Goal: Task Accomplishment & Management: Complete application form

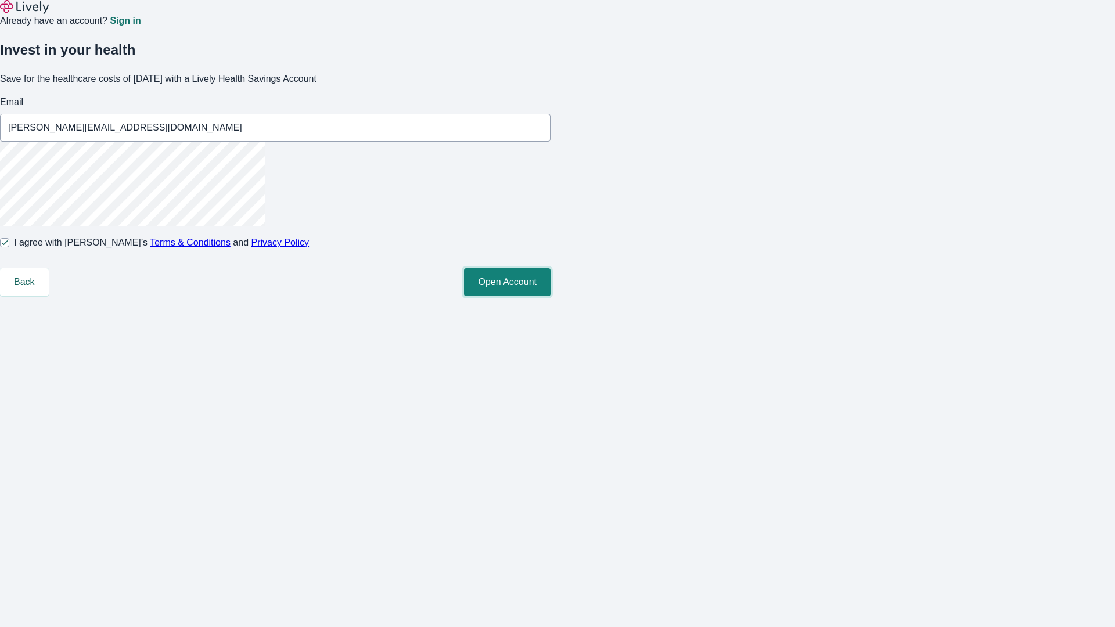
click at [550, 296] on button "Open Account" at bounding box center [507, 282] width 87 height 28
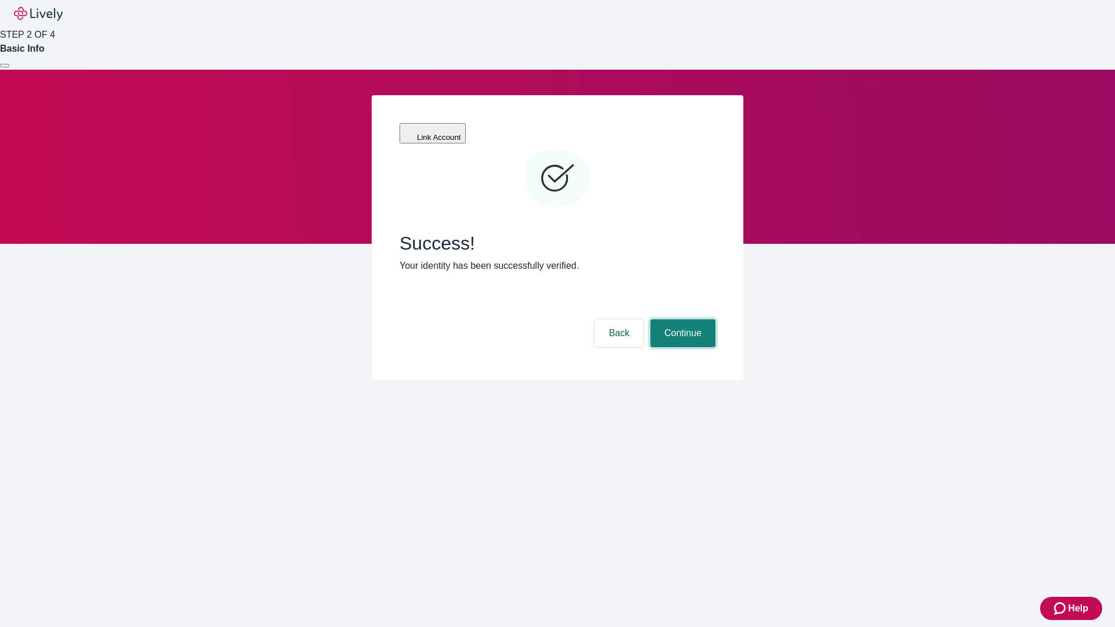
click at [681, 319] on button "Continue" at bounding box center [682, 333] width 65 height 28
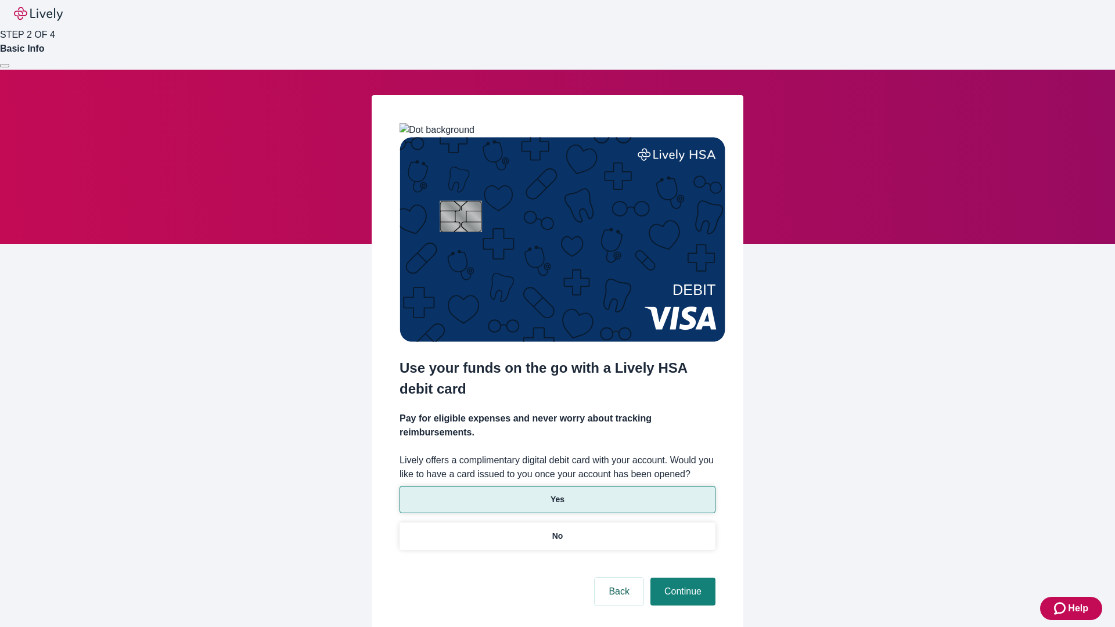
click at [557, 493] on p "Yes" at bounding box center [557, 499] width 14 height 12
click at [681, 578] on button "Continue" at bounding box center [682, 592] width 65 height 28
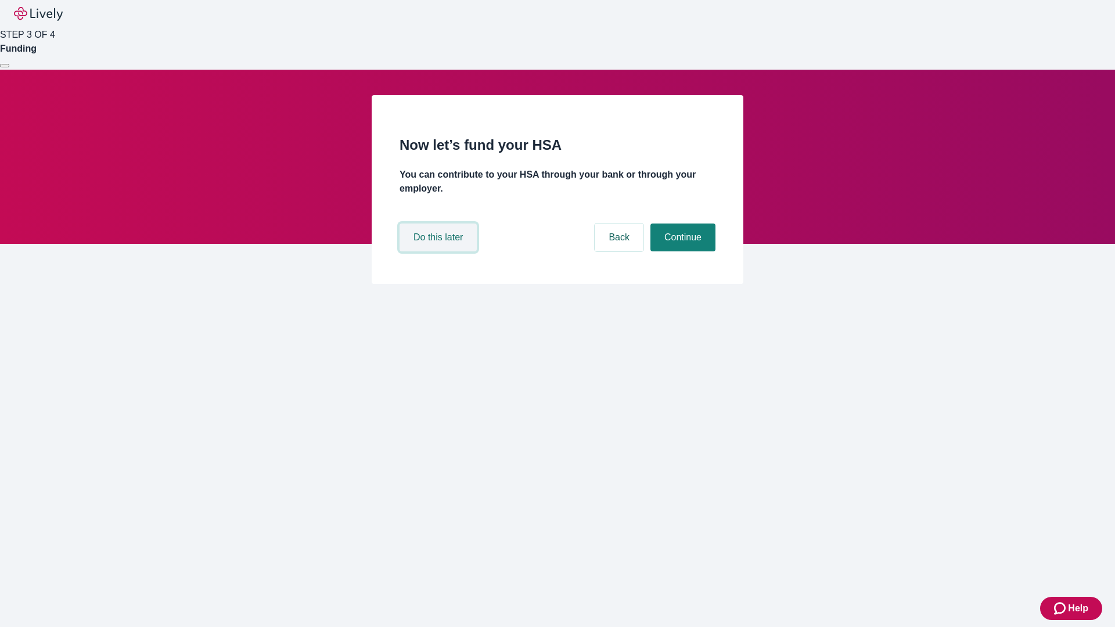
click at [440, 251] on button "Do this later" at bounding box center [437, 238] width 77 height 28
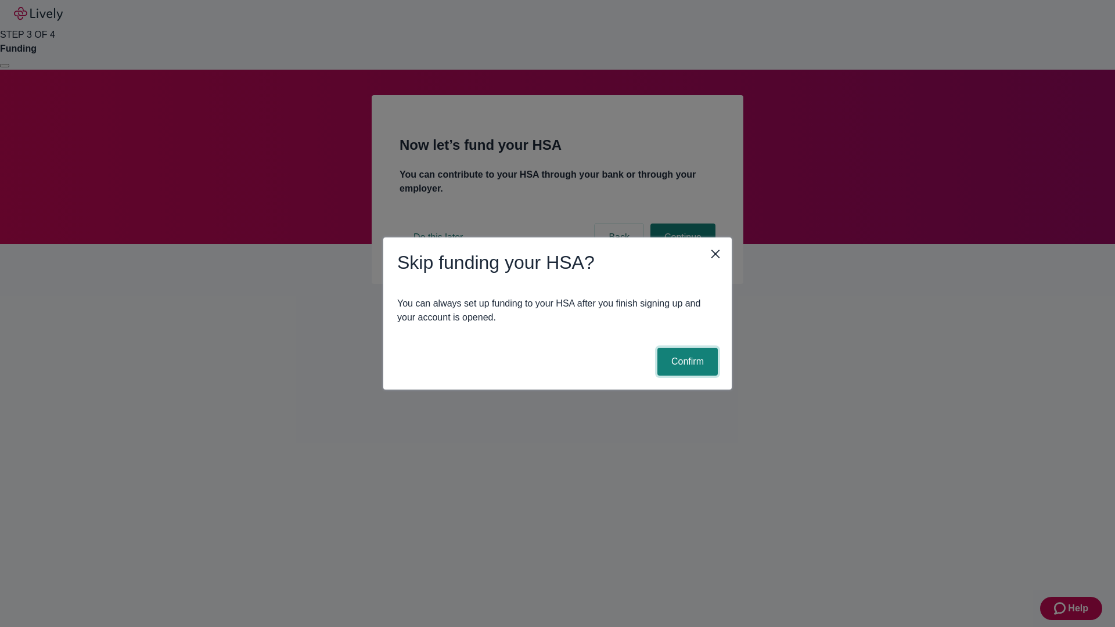
click at [686, 362] on button "Confirm" at bounding box center [687, 362] width 60 height 28
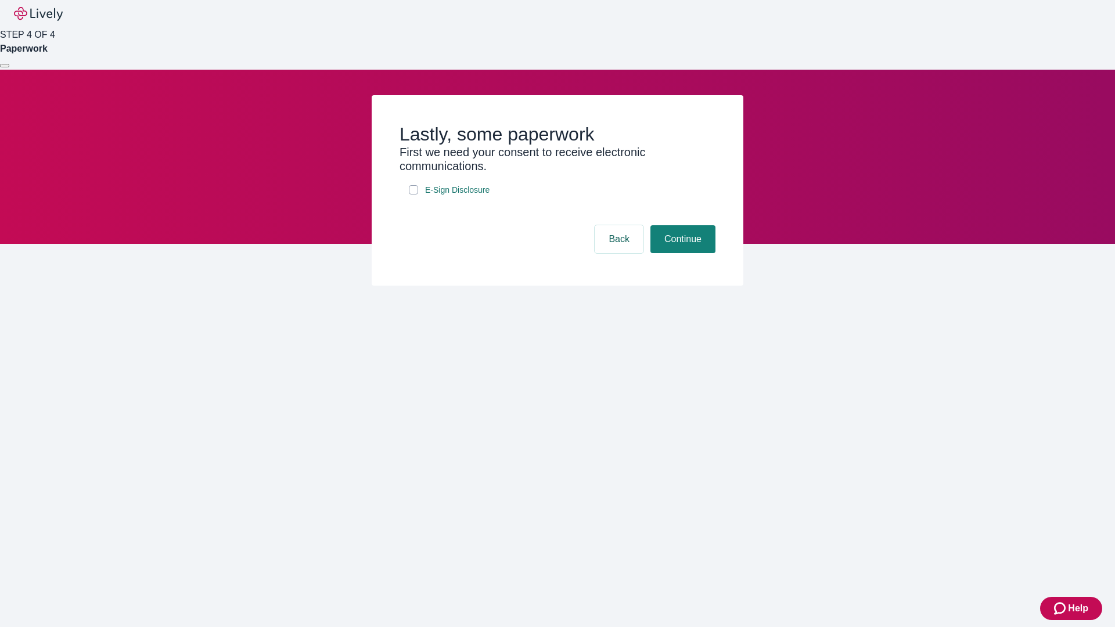
click at [413, 194] on input "E-Sign Disclosure" at bounding box center [413, 189] width 9 height 9
checkbox input "true"
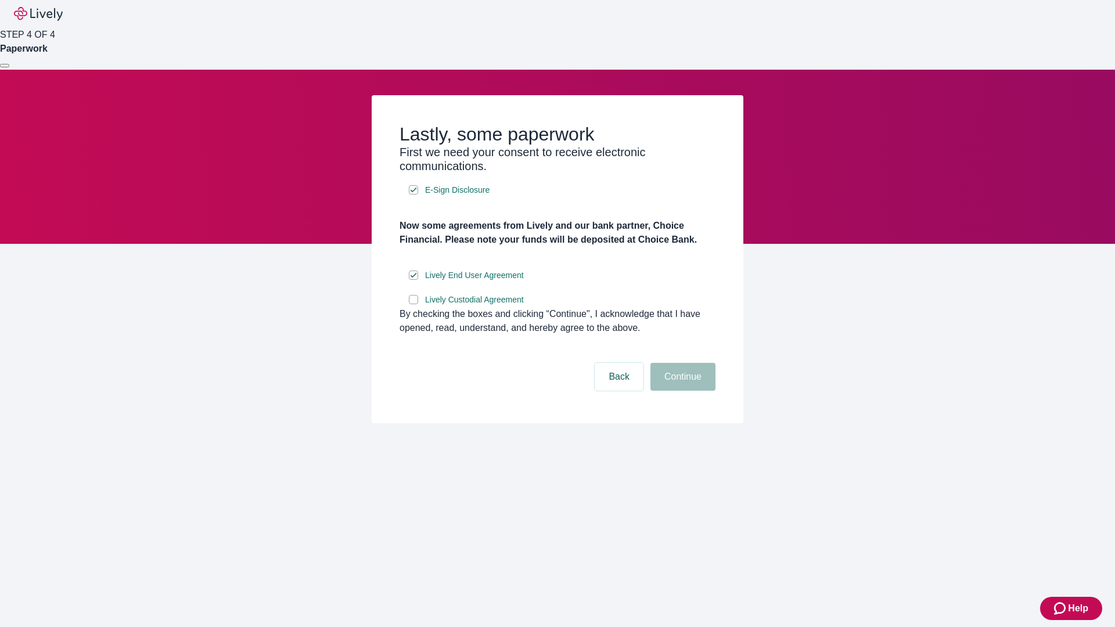
click at [413, 304] on input "Lively Custodial Agreement" at bounding box center [413, 299] width 9 height 9
checkbox input "true"
click at [681, 391] on button "Continue" at bounding box center [682, 377] width 65 height 28
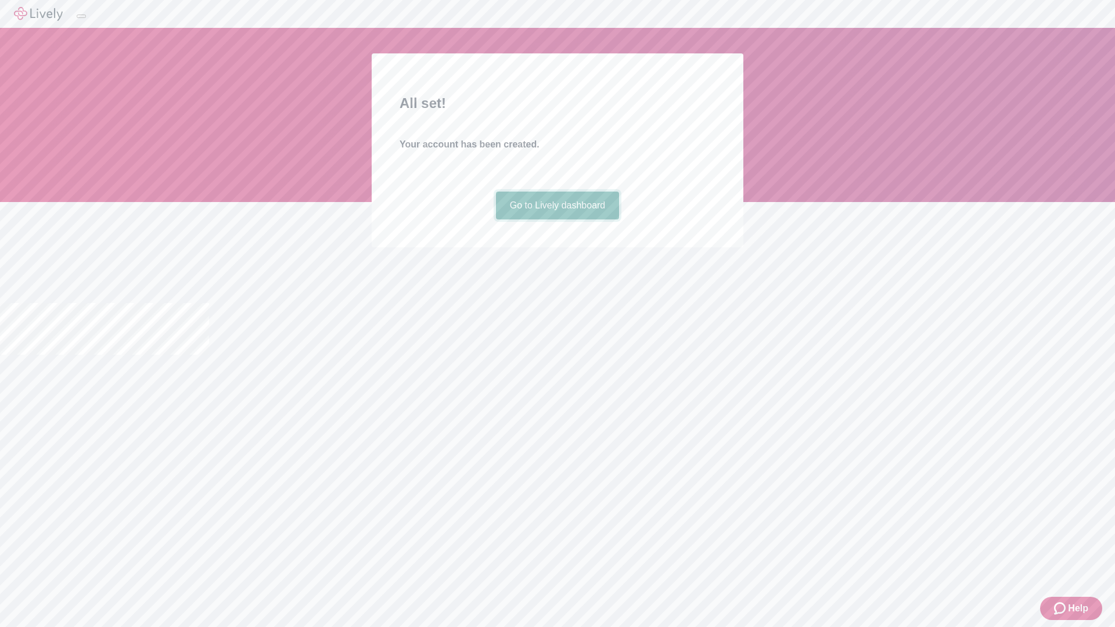
click at [557, 219] on link "Go to Lively dashboard" at bounding box center [558, 206] width 124 height 28
